Goal: Communication & Community: Ask a question

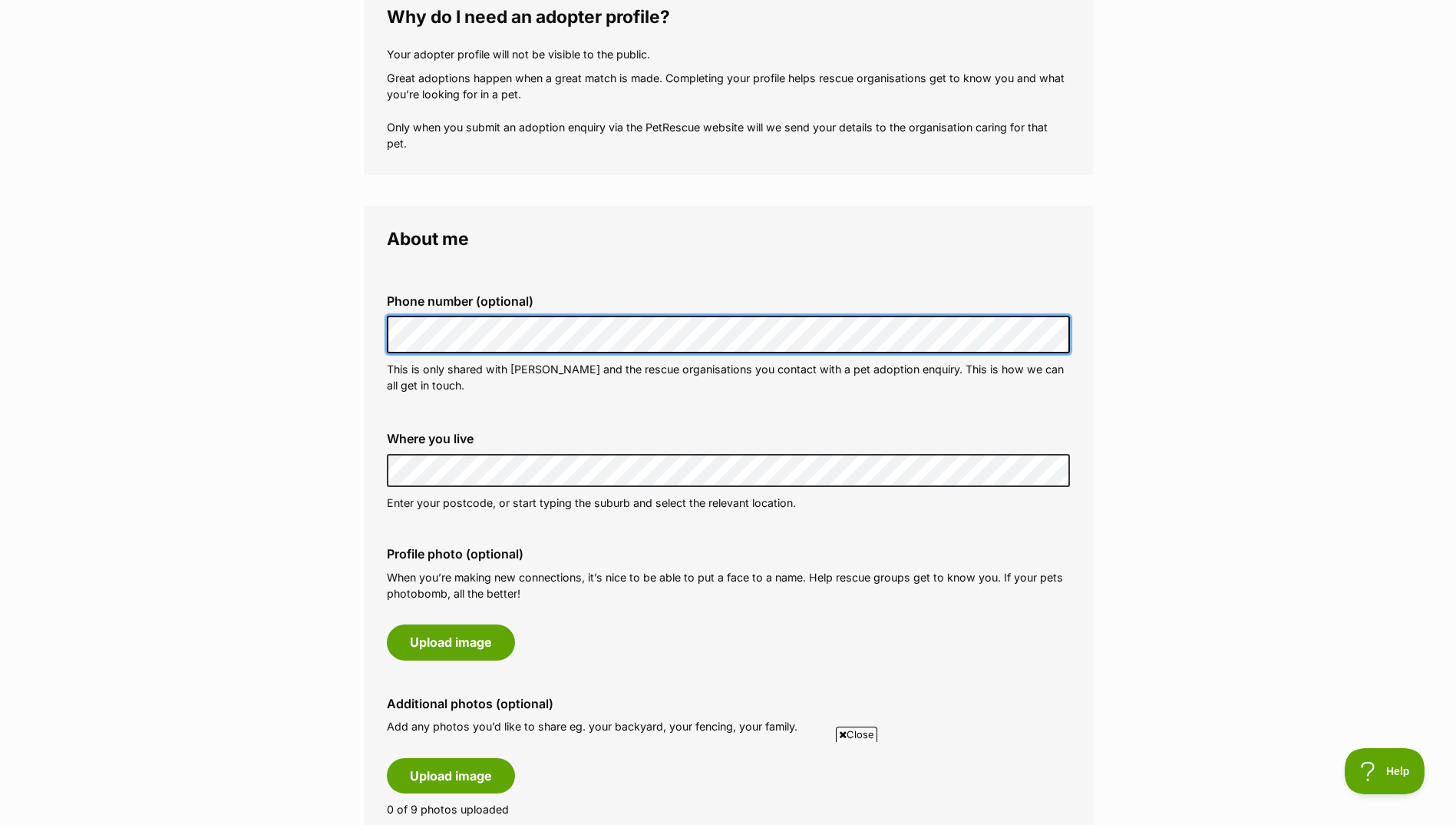
scroll to position [307, 0]
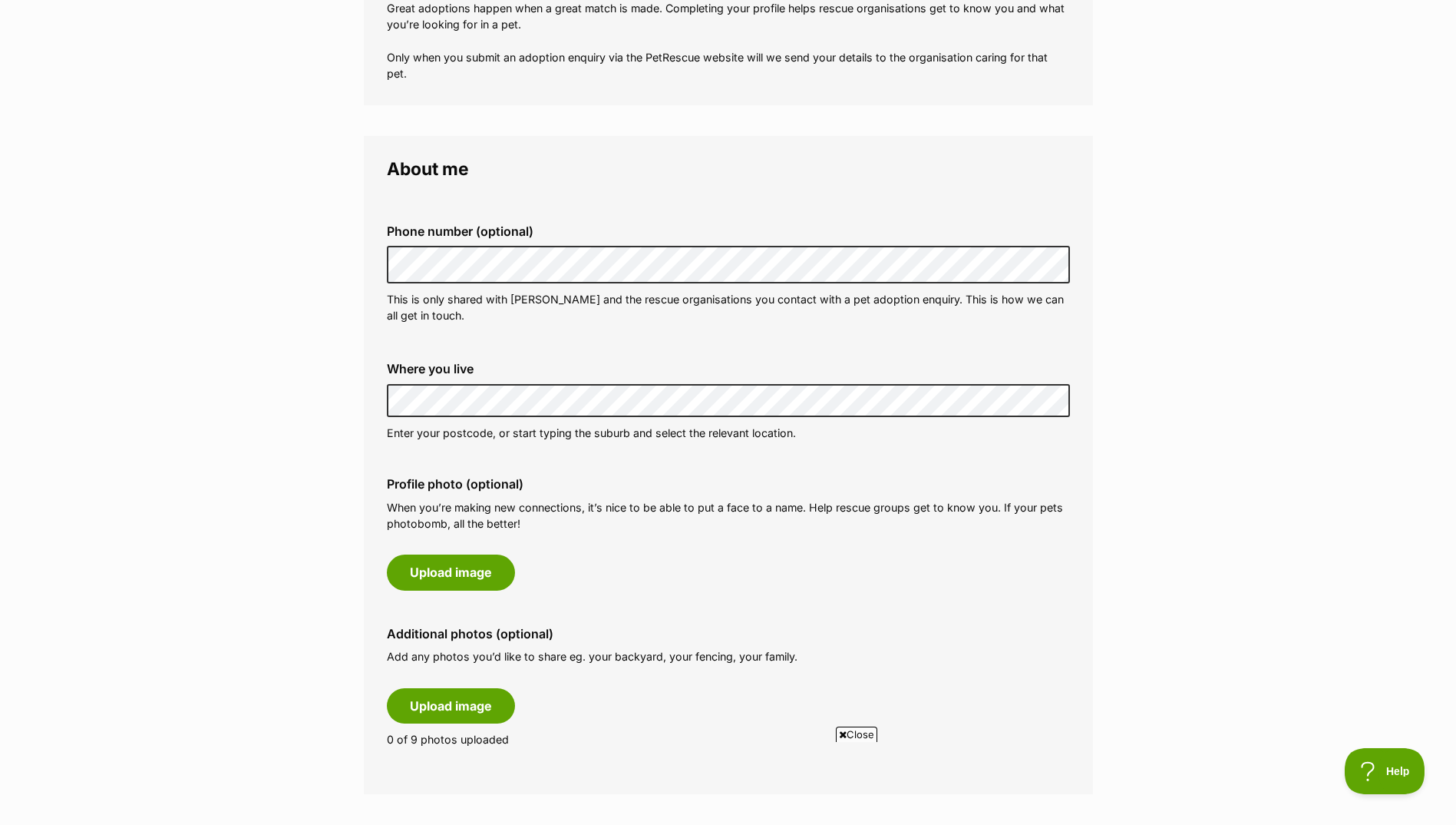
click at [651, 339] on fieldset "Phone number (optional) This is only shared with PetRescue and the rescue organ…" at bounding box center [729, 273] width 683 height 151
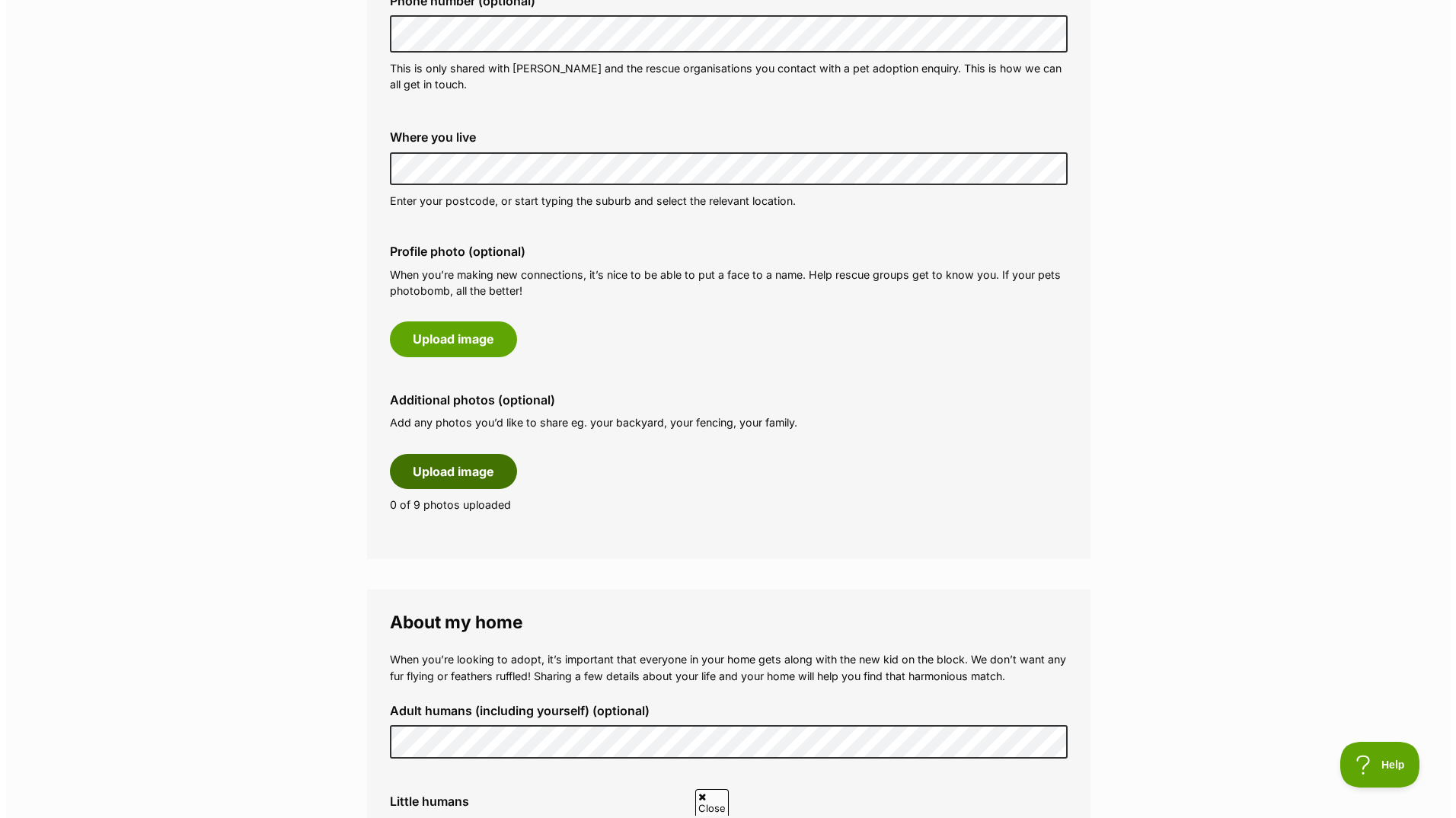
scroll to position [0, 0]
click at [429, 469] on button "Upload image" at bounding box center [447, 471] width 127 height 35
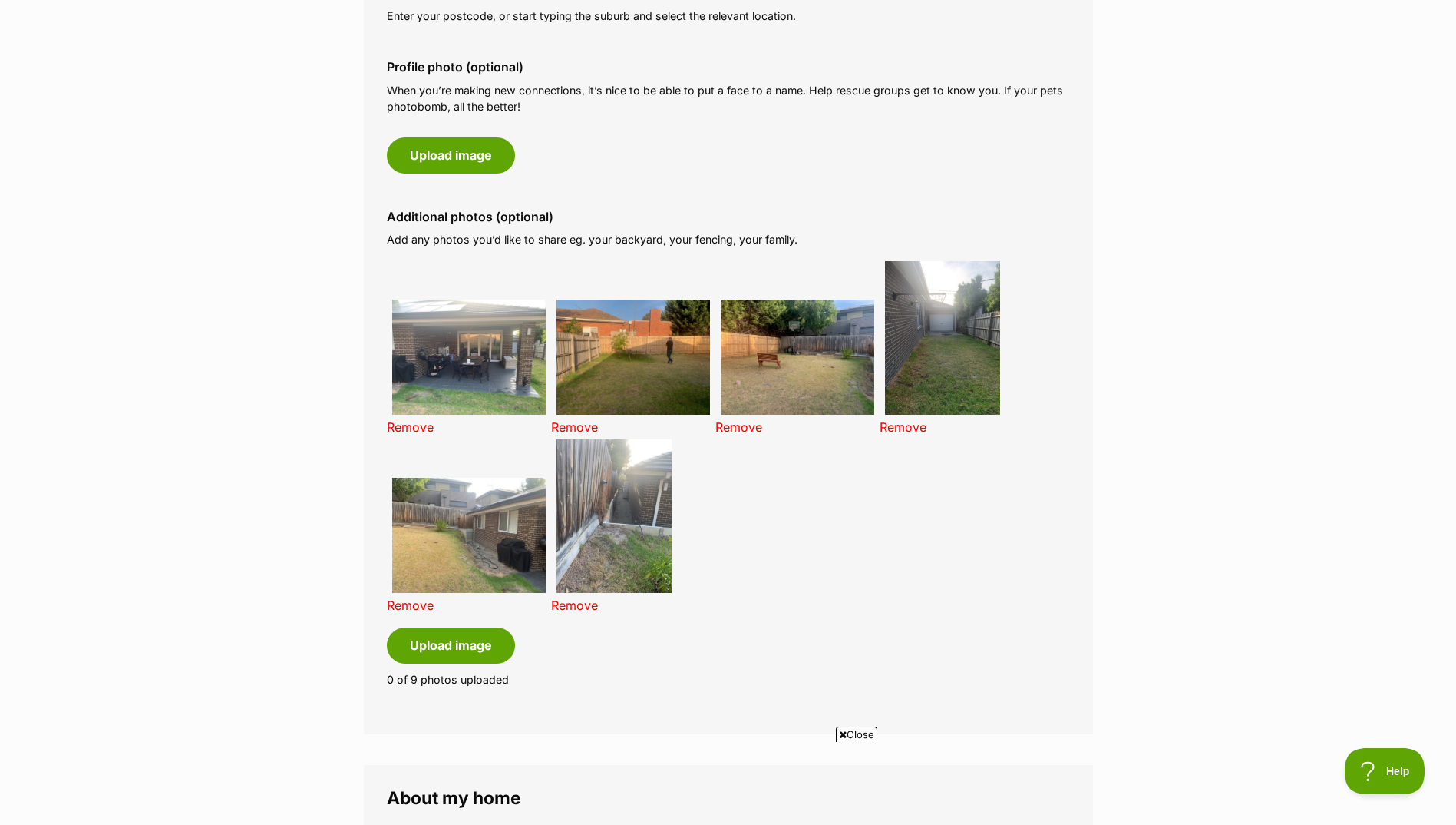
scroll to position [845, 0]
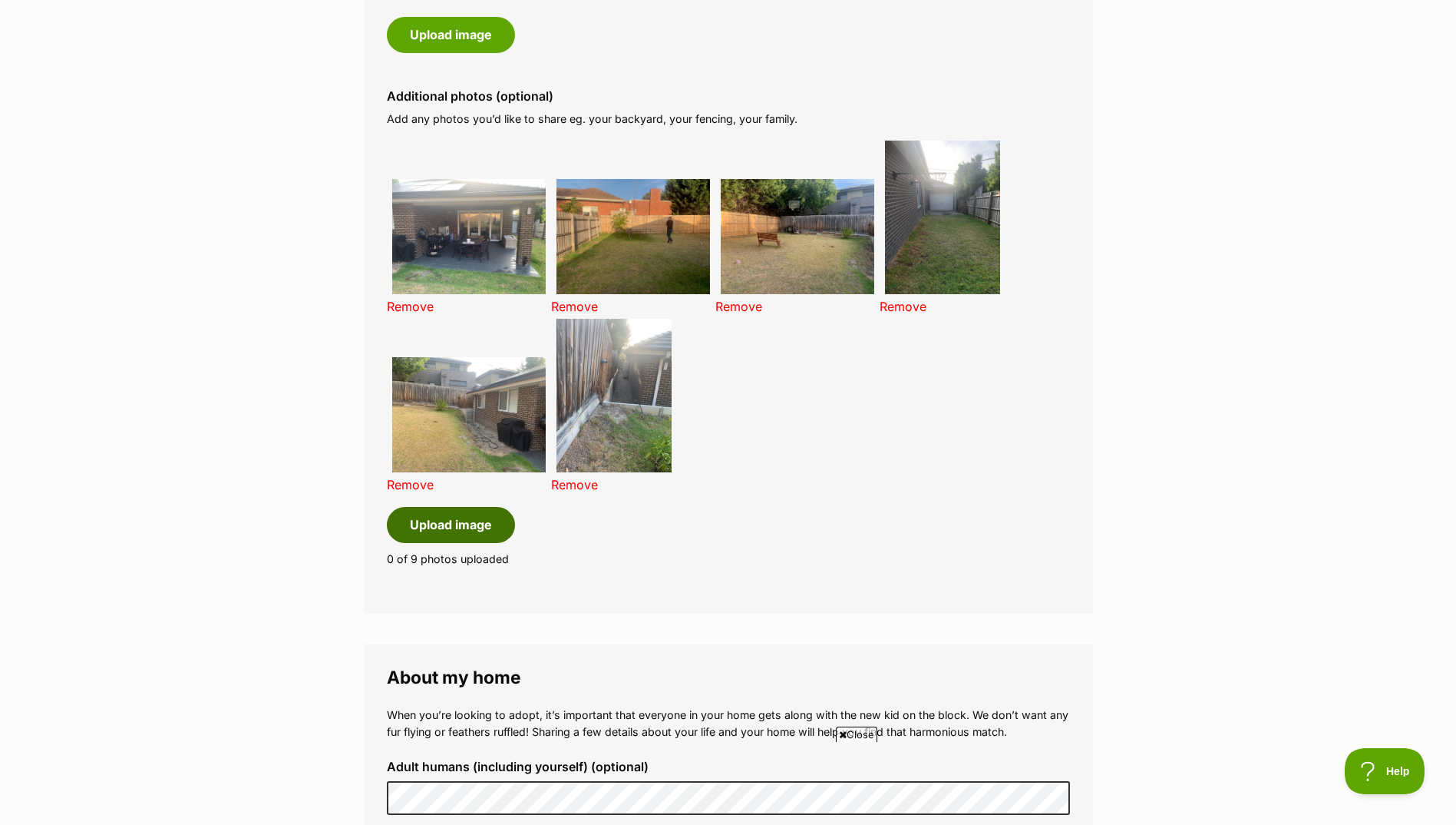
click at [459, 515] on button "Upload image" at bounding box center [451, 525] width 129 height 35
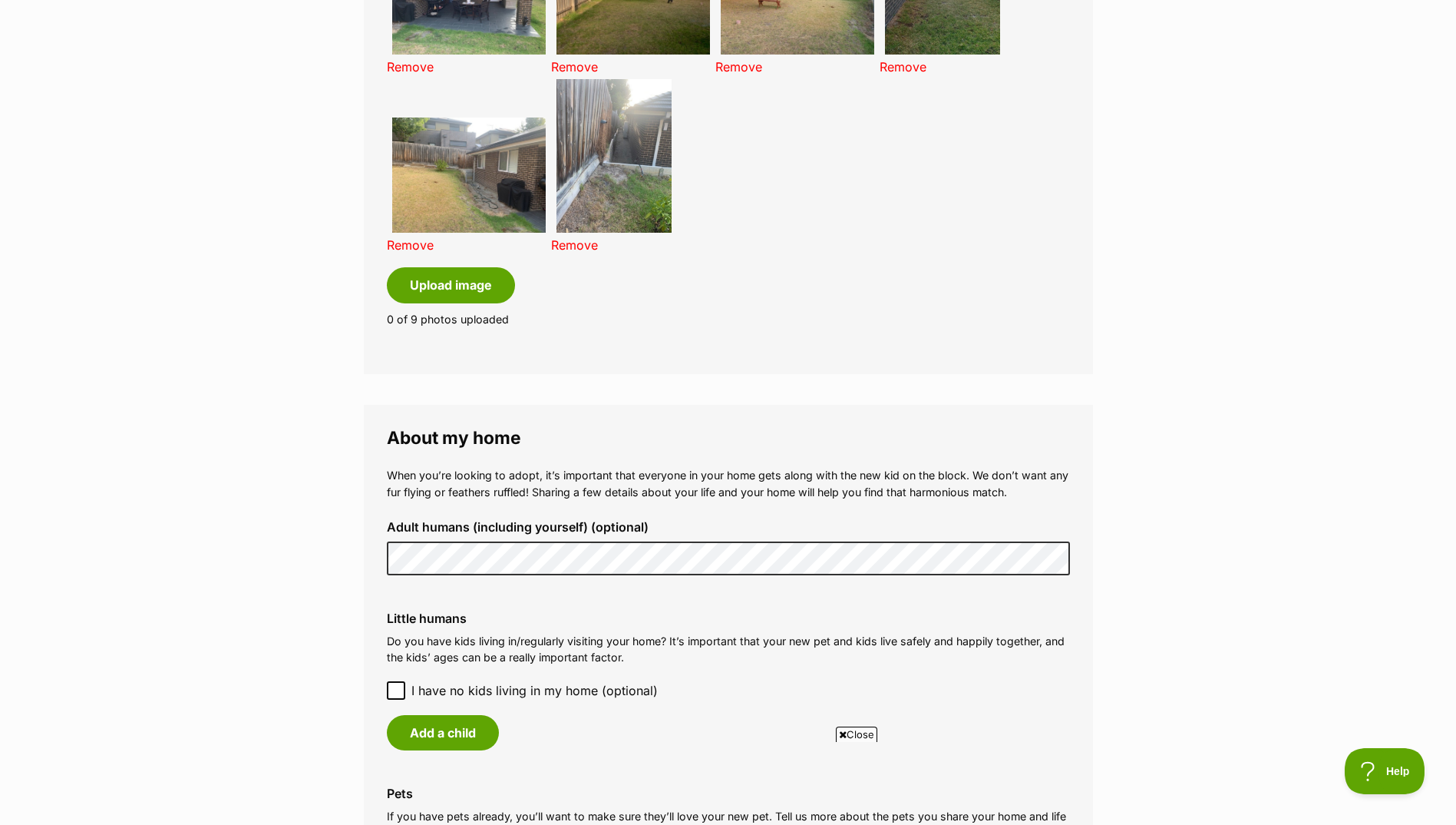
scroll to position [1229, 0]
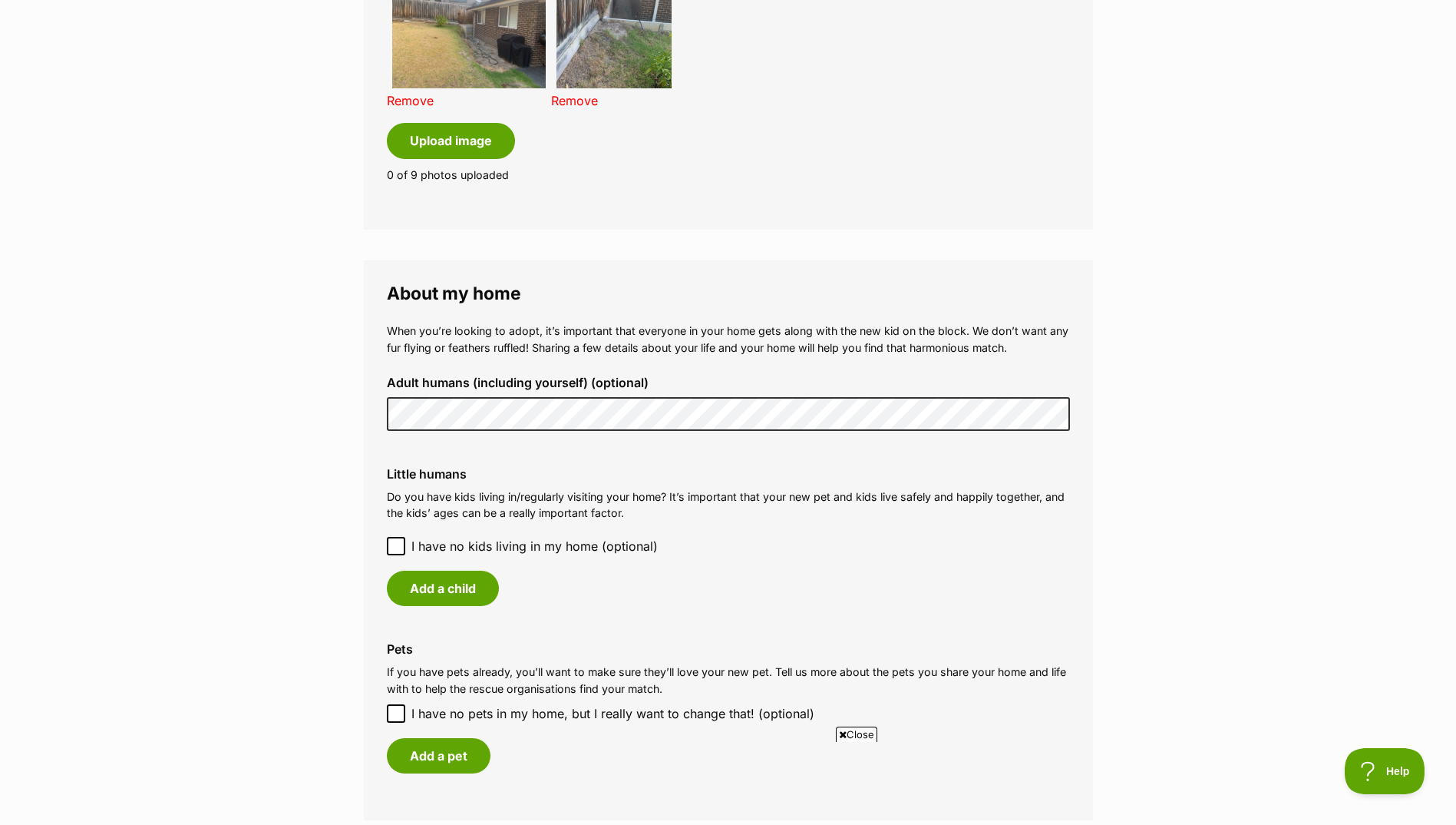
click at [304, 408] on main "My adopter profile Why do I need an adopter profile? Your adopter profile will …" at bounding box center [728, 165] width 1456 height 2571
click at [364, 407] on fieldset "About my home When you’re looking to adopt, it’s important that everyone in you…" at bounding box center [729, 540] width 730 height 560
click at [427, 591] on button "Add a child" at bounding box center [443, 589] width 112 height 35
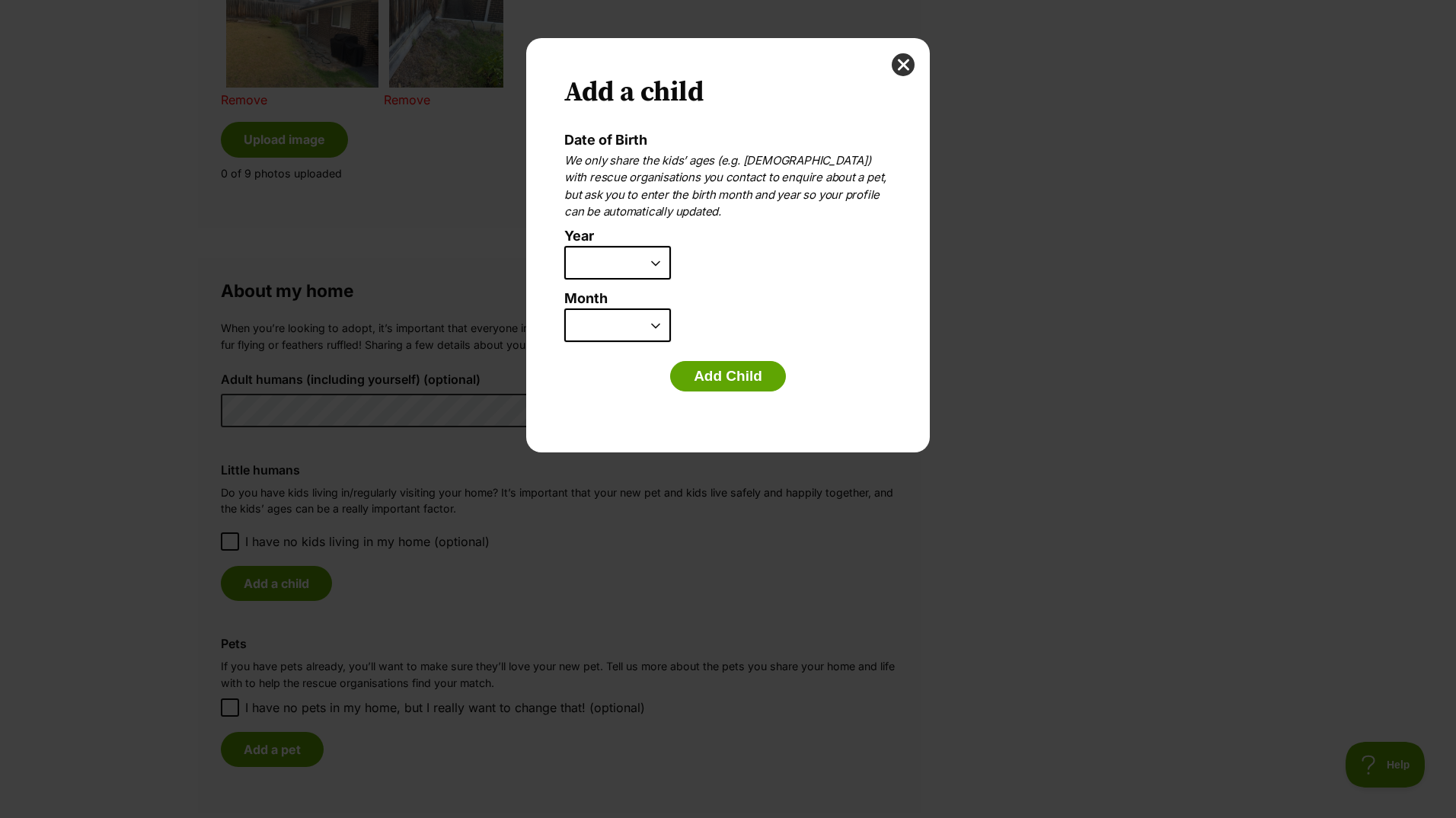
click at [644, 258] on select "2025 2024 2023 2022 2021 2020 2019 2018 2017 2016 2015 2014 2013 2012 2011 2010…" at bounding box center [618, 263] width 107 height 33
select select "2011"
click at [565, 246] on select "2025 2024 2023 2022 2021 2020 2019 2018 2017 2016 2015 2014 2013 2012 2011 2010…" at bounding box center [618, 263] width 107 height 33
click at [624, 328] on select "January February March April May June July August September October November De…" at bounding box center [618, 325] width 107 height 33
select select "7"
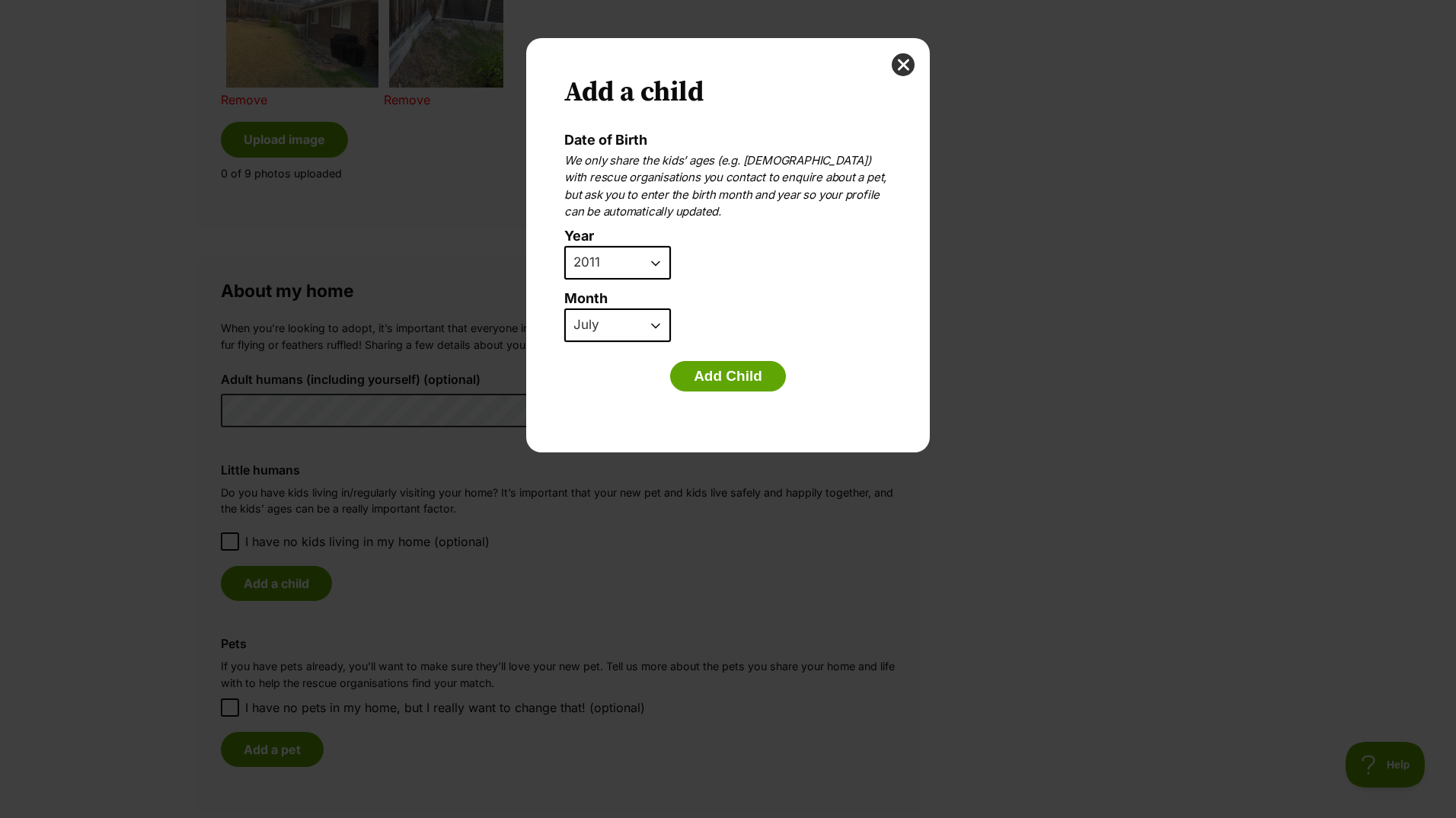
click at [565, 308] on select "January February March April May June July August September October November De…" at bounding box center [618, 325] width 107 height 33
click at [655, 261] on select "2025 2024 2023 2022 2021 2020 2019 2018 2017 2016 2015 2014 2013 2012 2011 2010…" at bounding box center [618, 263] width 107 height 33
select select "2010"
click at [565, 246] on select "2025 2024 2023 2022 2021 2020 2019 2018 2017 2016 2015 2014 2013 2012 2011 2010…" at bounding box center [618, 263] width 107 height 33
click at [730, 377] on button "Add Child" at bounding box center [728, 376] width 116 height 30
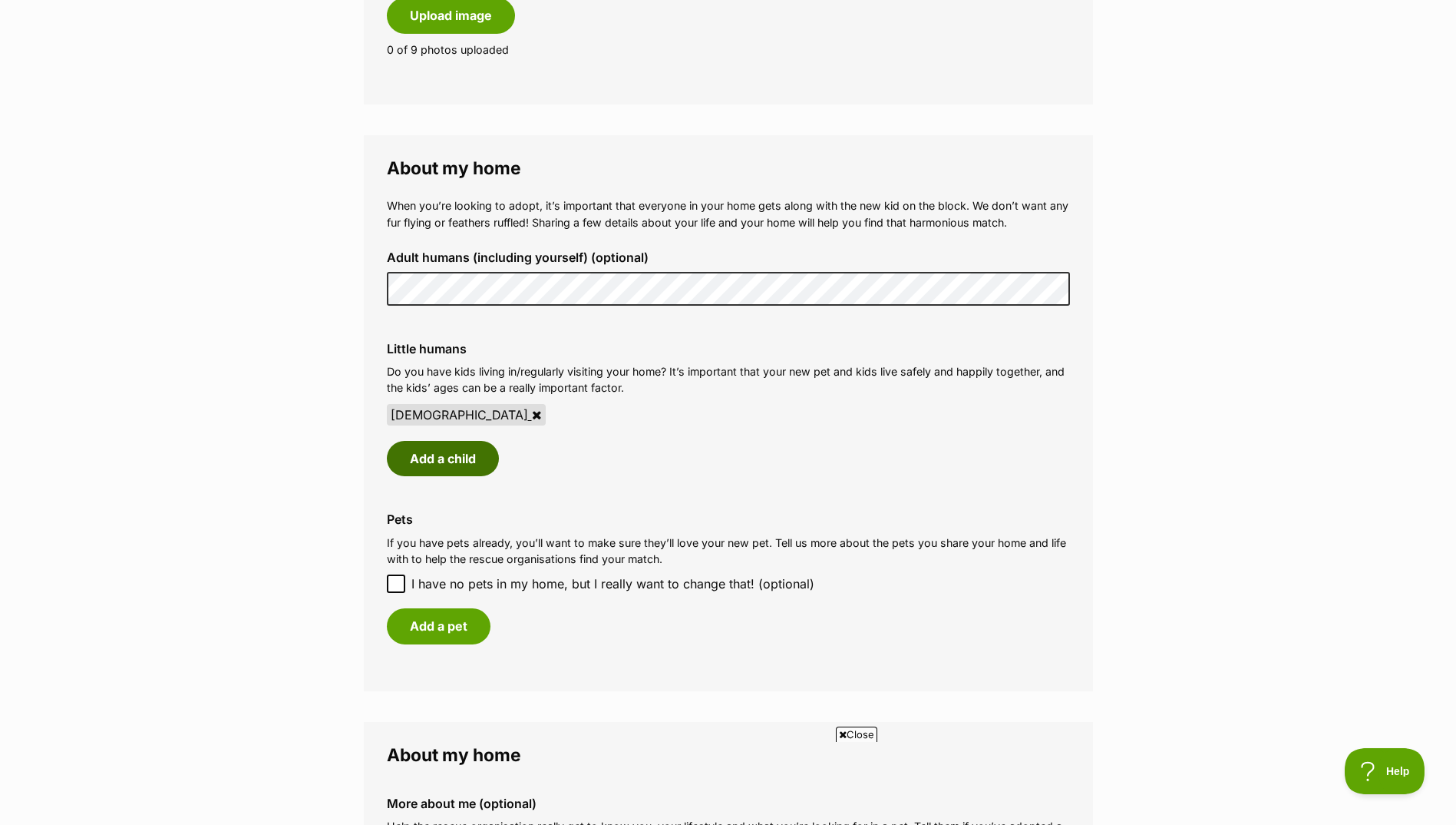
scroll to position [1382, 0]
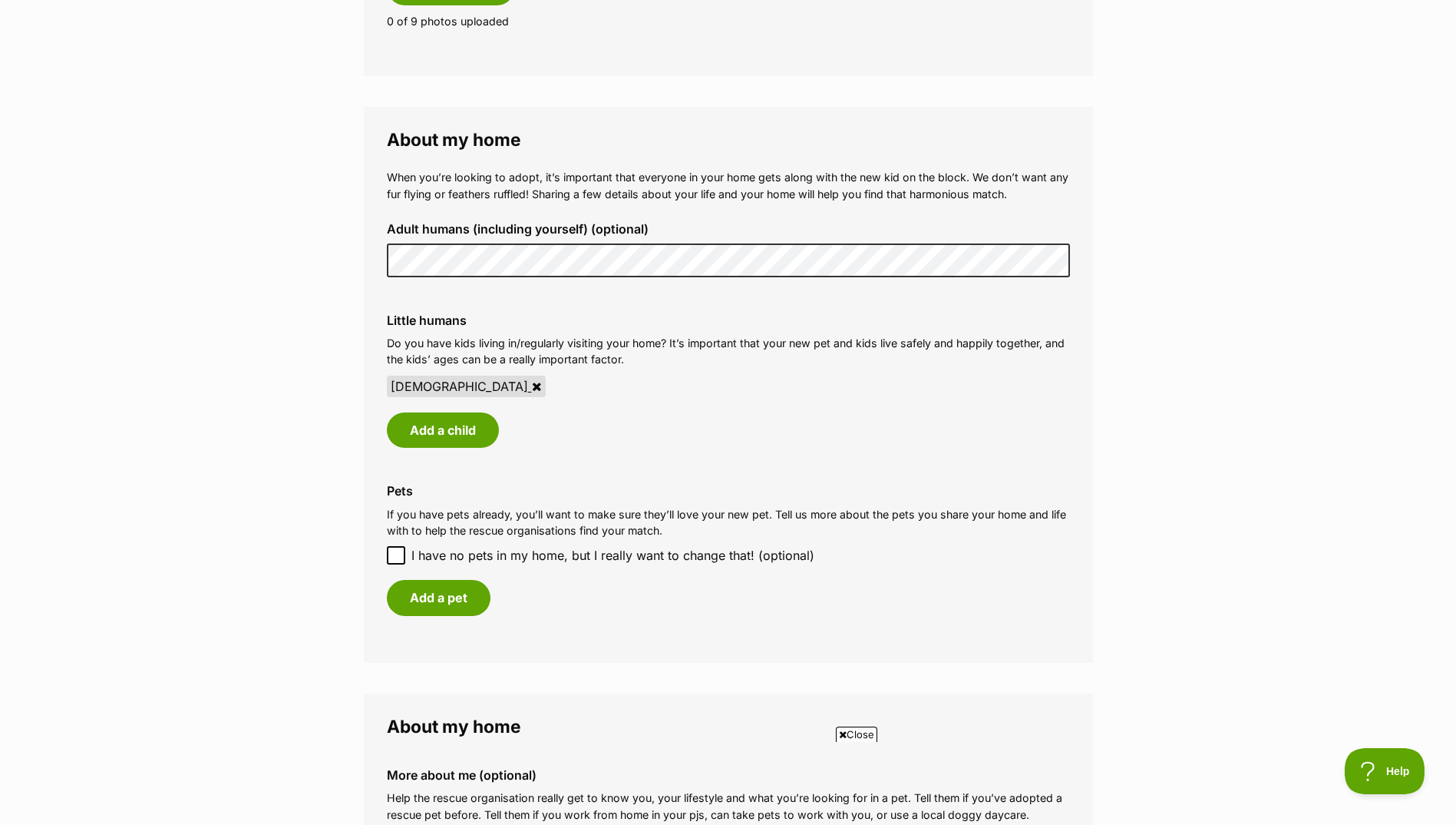
click at [394, 556] on icon at bounding box center [395, 555] width 10 height 10
click at [394, 556] on input "I have no pets in my home, but I really want to change that! (optional)" at bounding box center [396, 555] width 18 height 18
checkbox input "true"
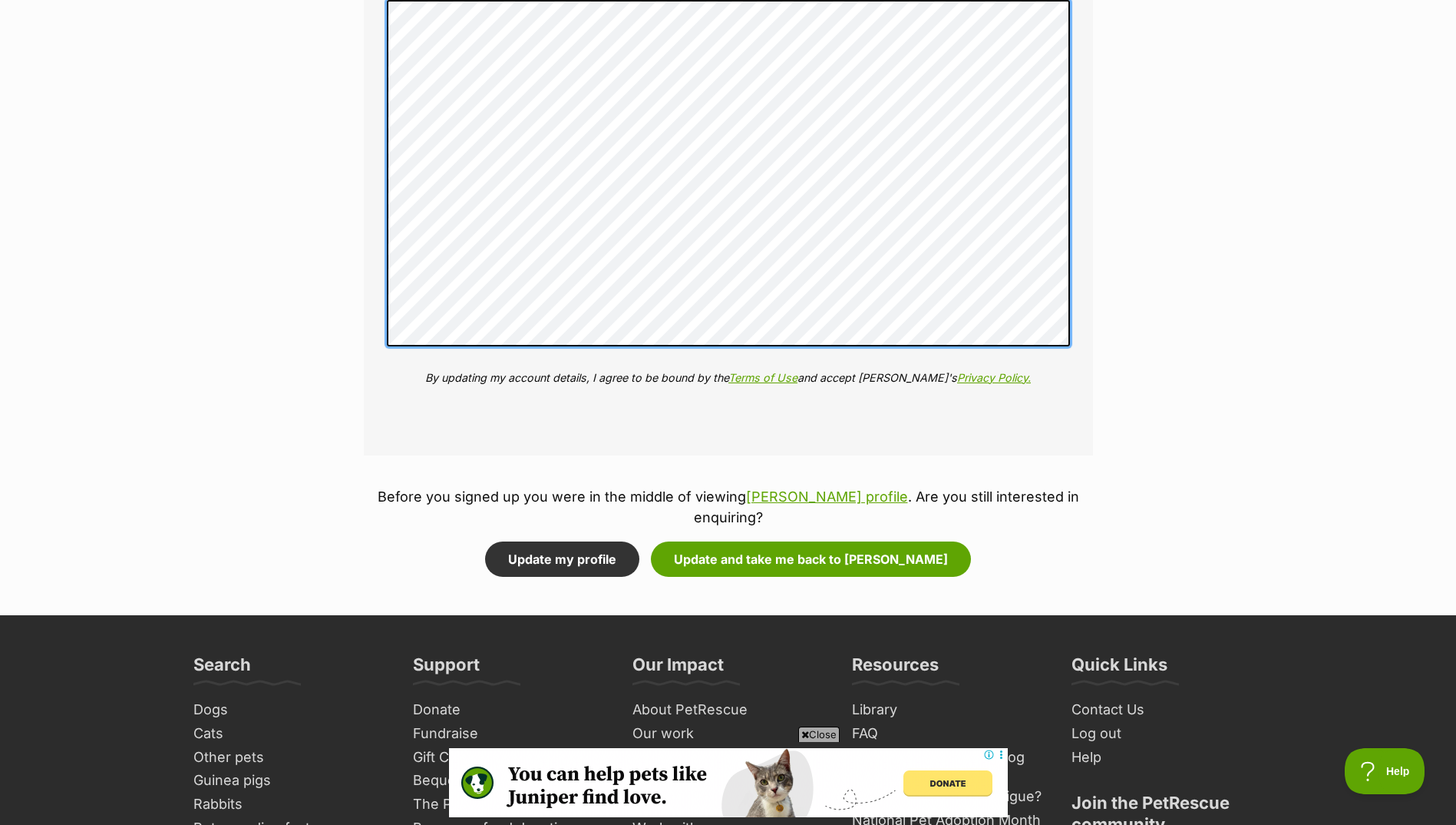
scroll to position [2227, 0]
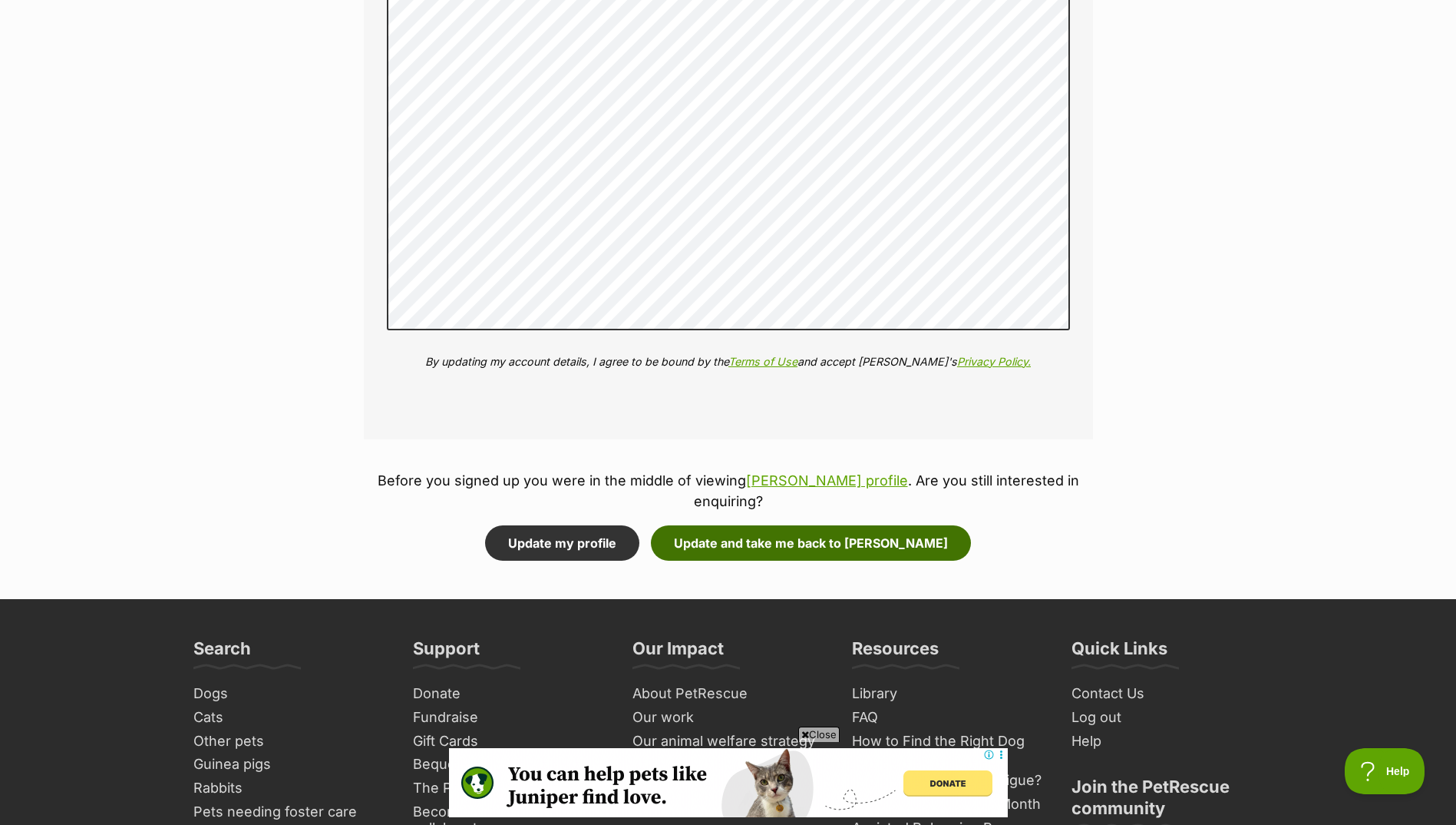
click at [763, 526] on button "Update and take me back to Miska" at bounding box center [810, 543] width 320 height 35
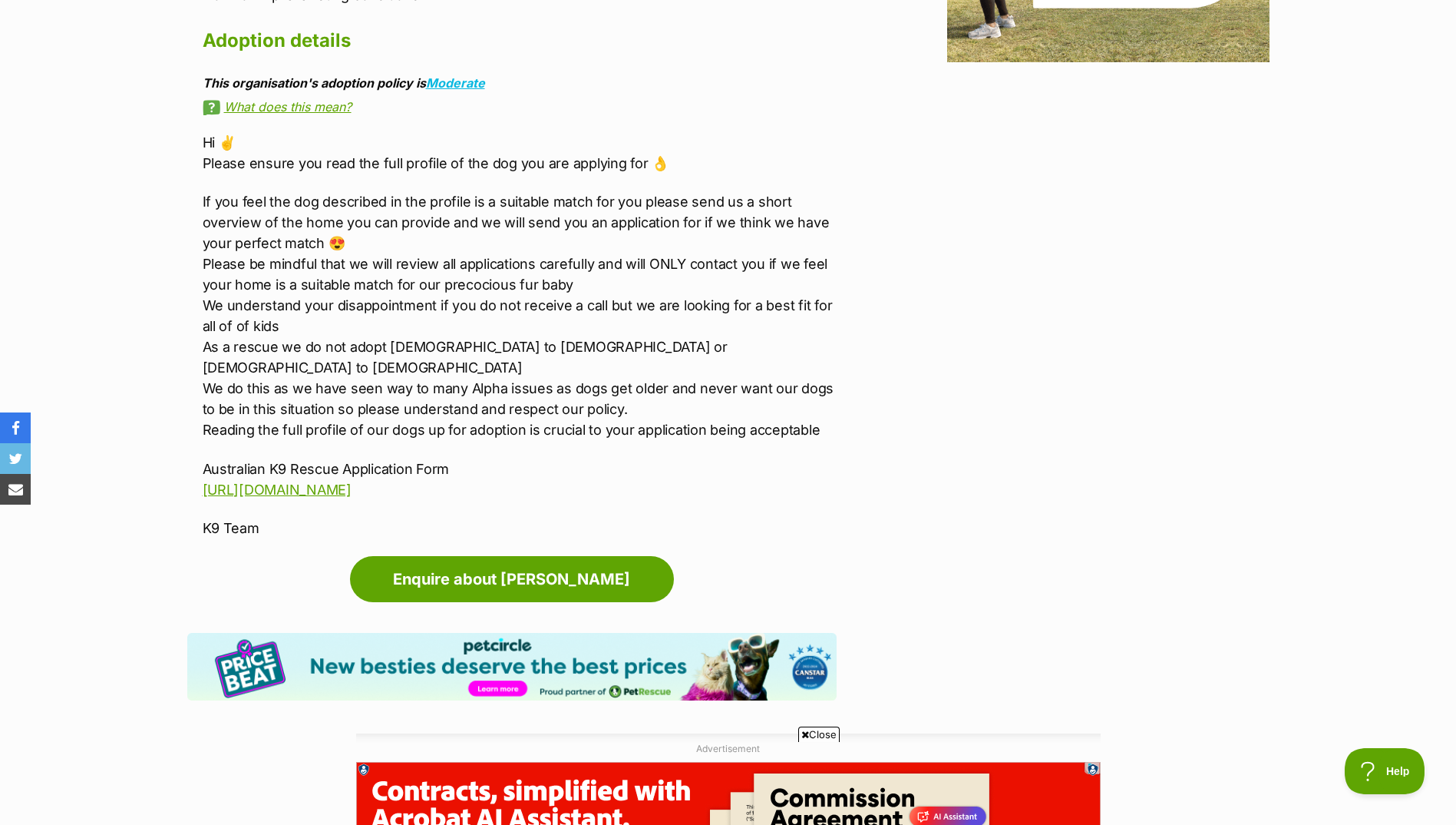
scroll to position [2227, 0]
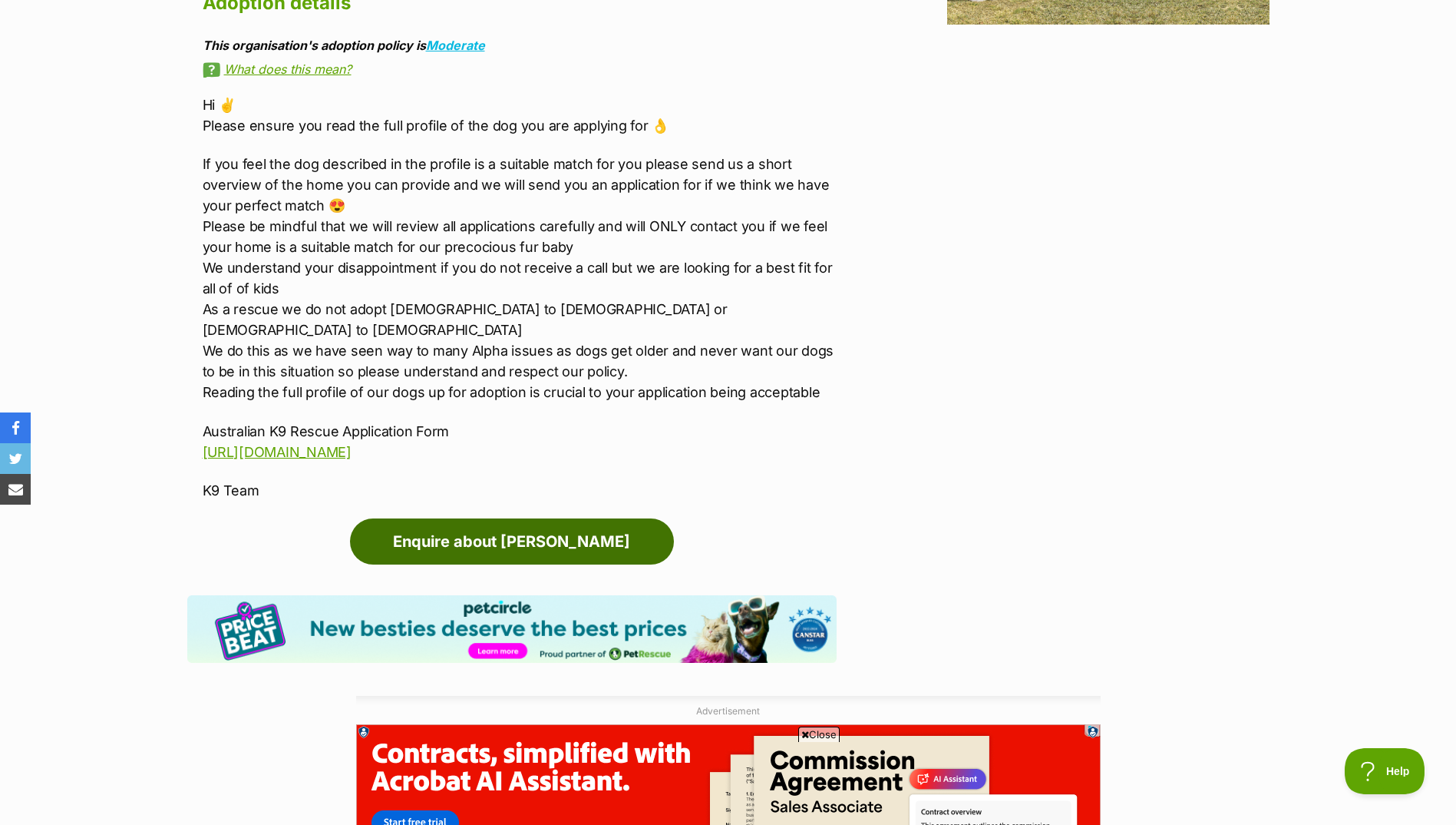
click at [529, 518] on link "Enquire about Miska" at bounding box center [512, 541] width 324 height 46
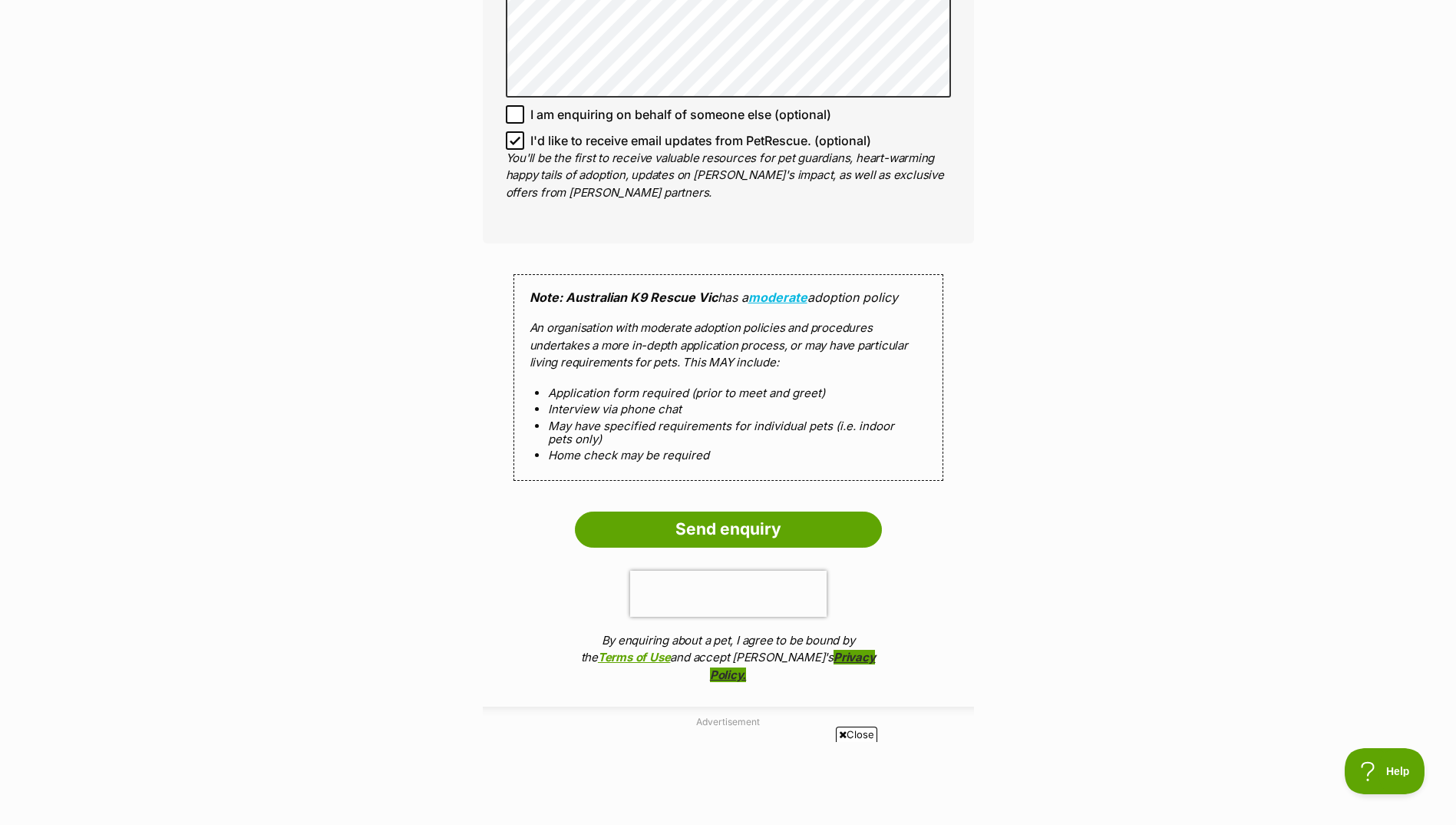
scroll to position [1459, 0]
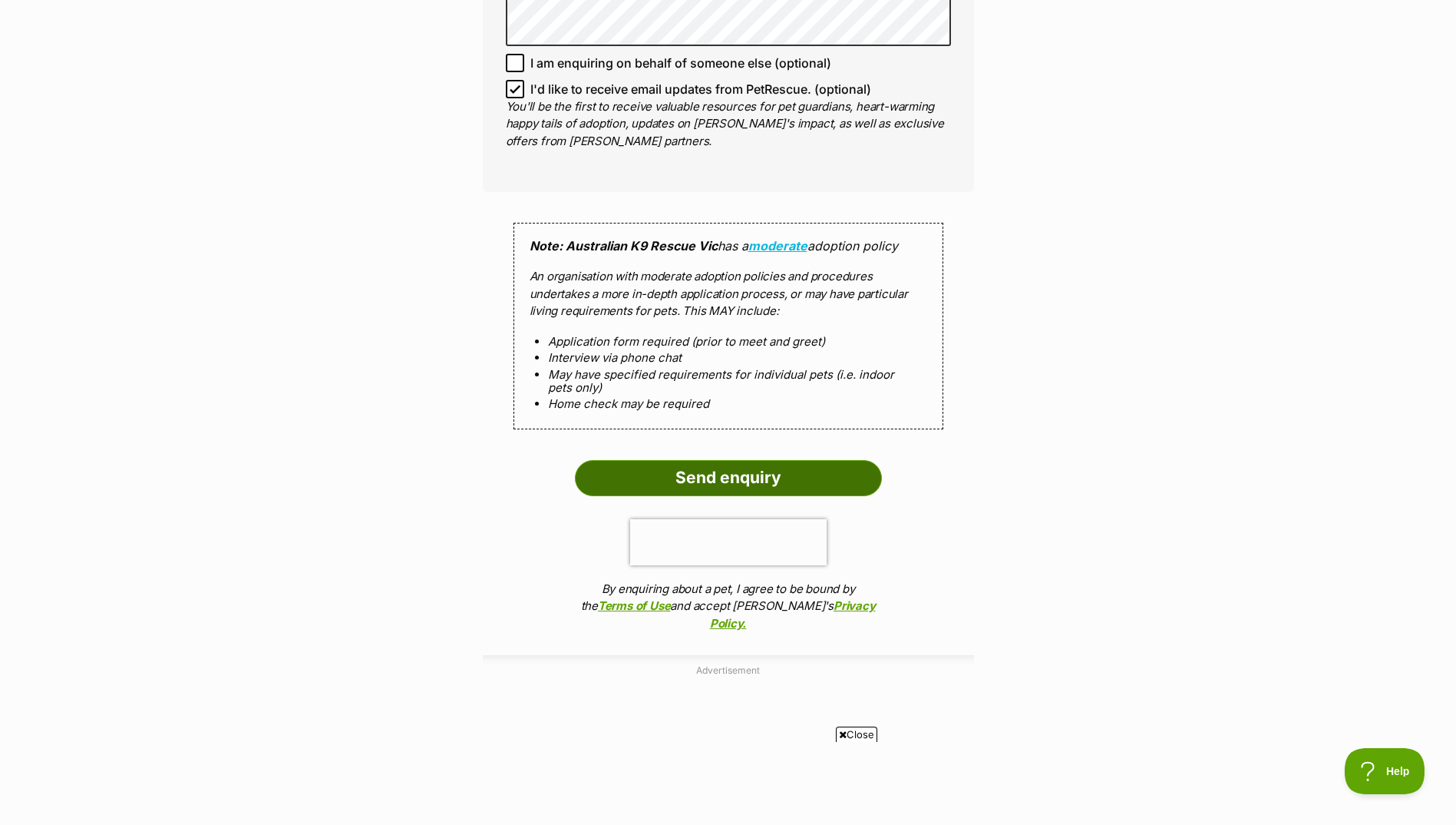
click at [688, 460] on input "Send enquiry" at bounding box center [728, 478] width 307 height 35
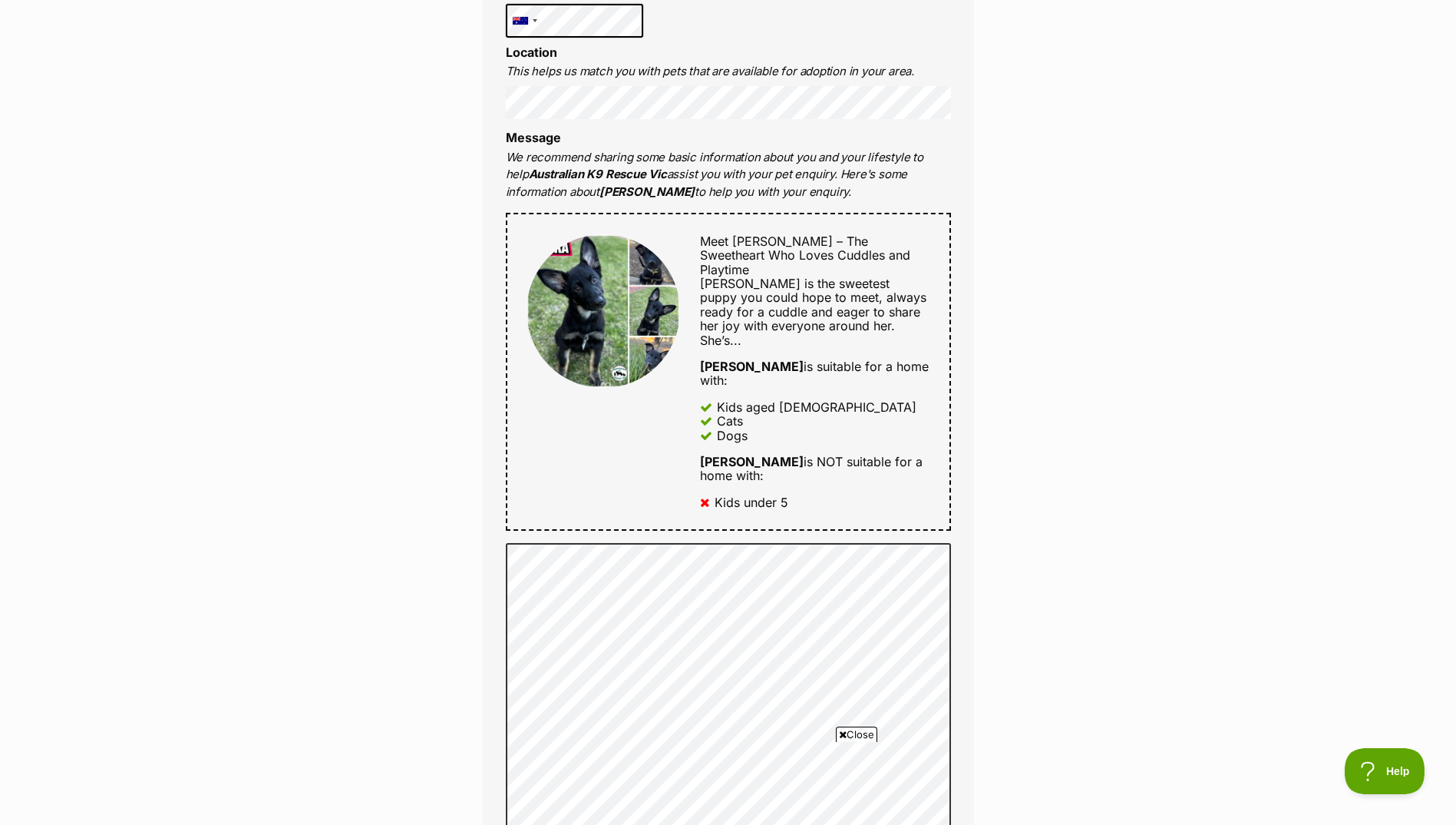
scroll to position [537, 0]
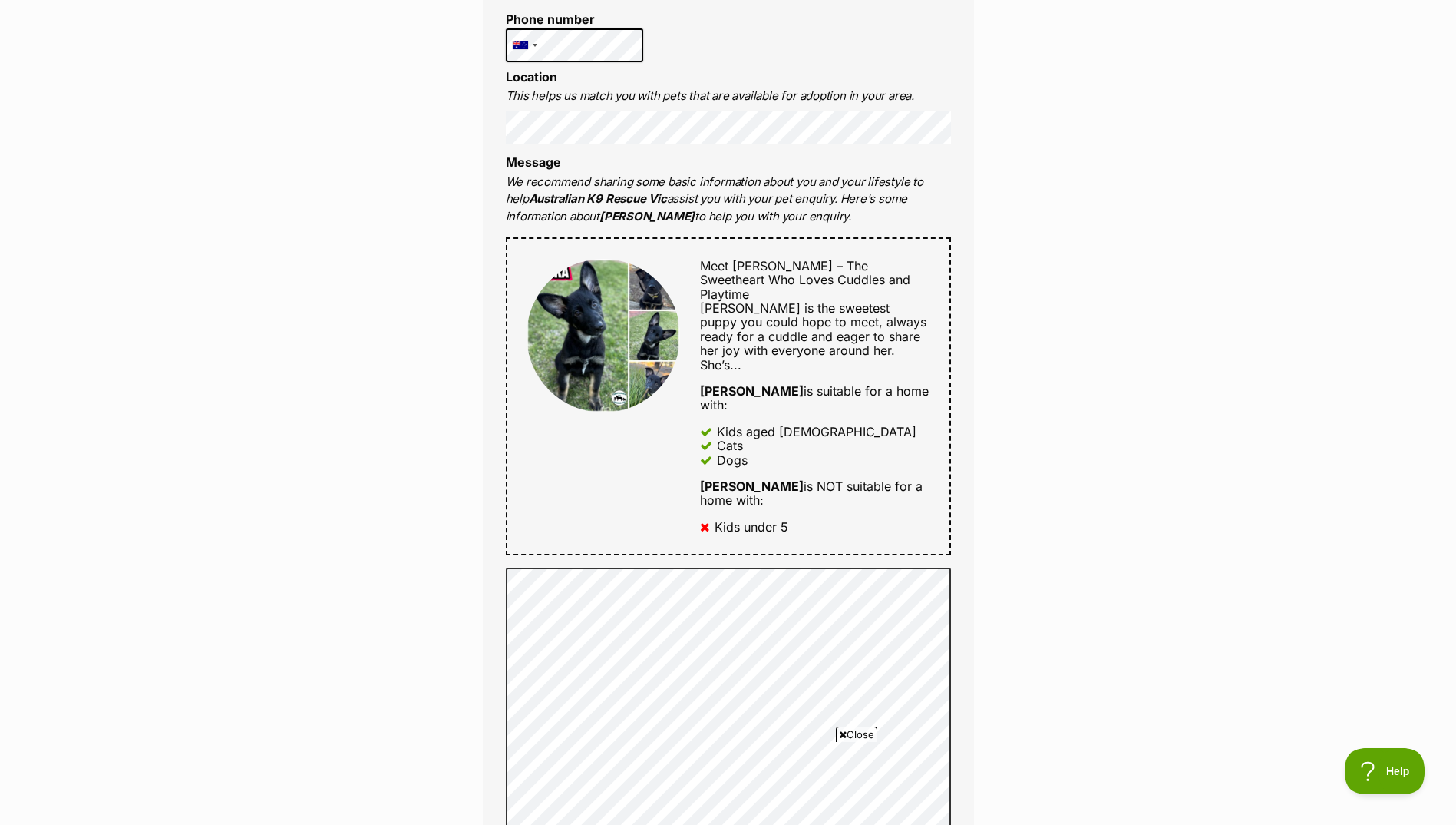
click at [498, 143] on div "Full name Chrisa Cooper Email We require this to be able to send you communicat…" at bounding box center [728, 472] width 491 height 1284
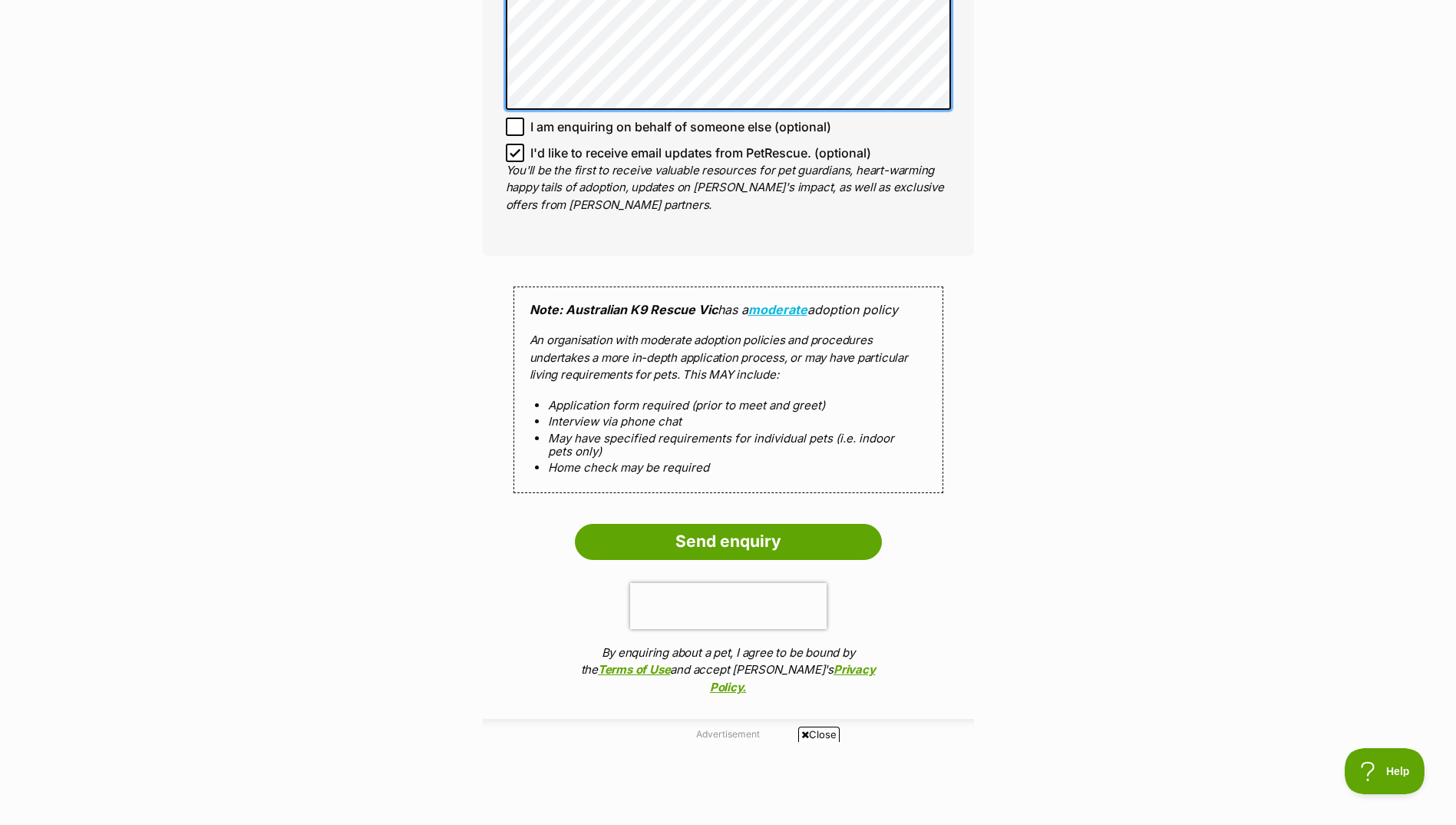
scroll to position [998, 0]
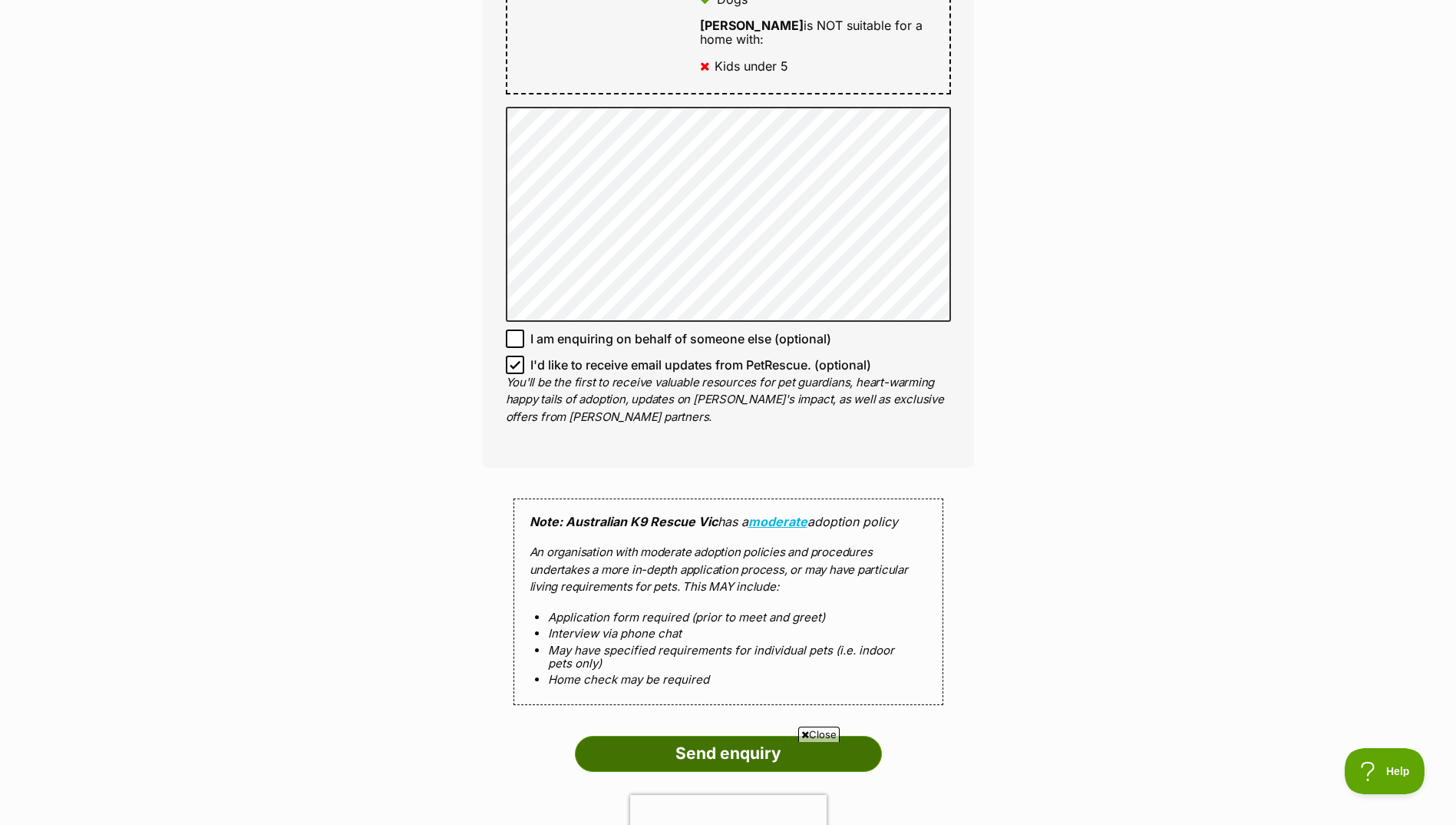
click at [722, 736] on input "Send enquiry" at bounding box center [728, 753] width 307 height 35
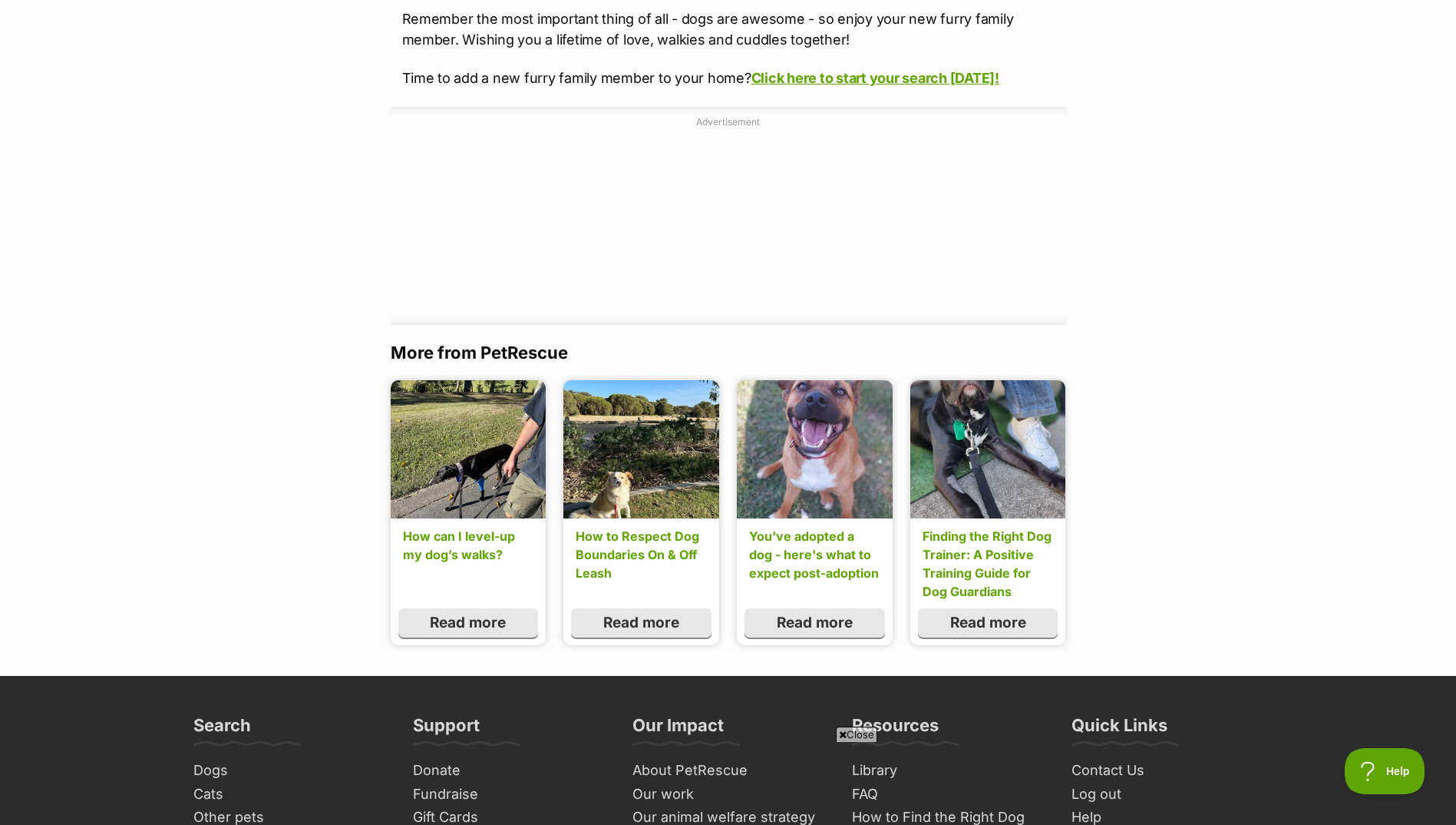
scroll to position [2688, 0]
